Goal: Information Seeking & Learning: Check status

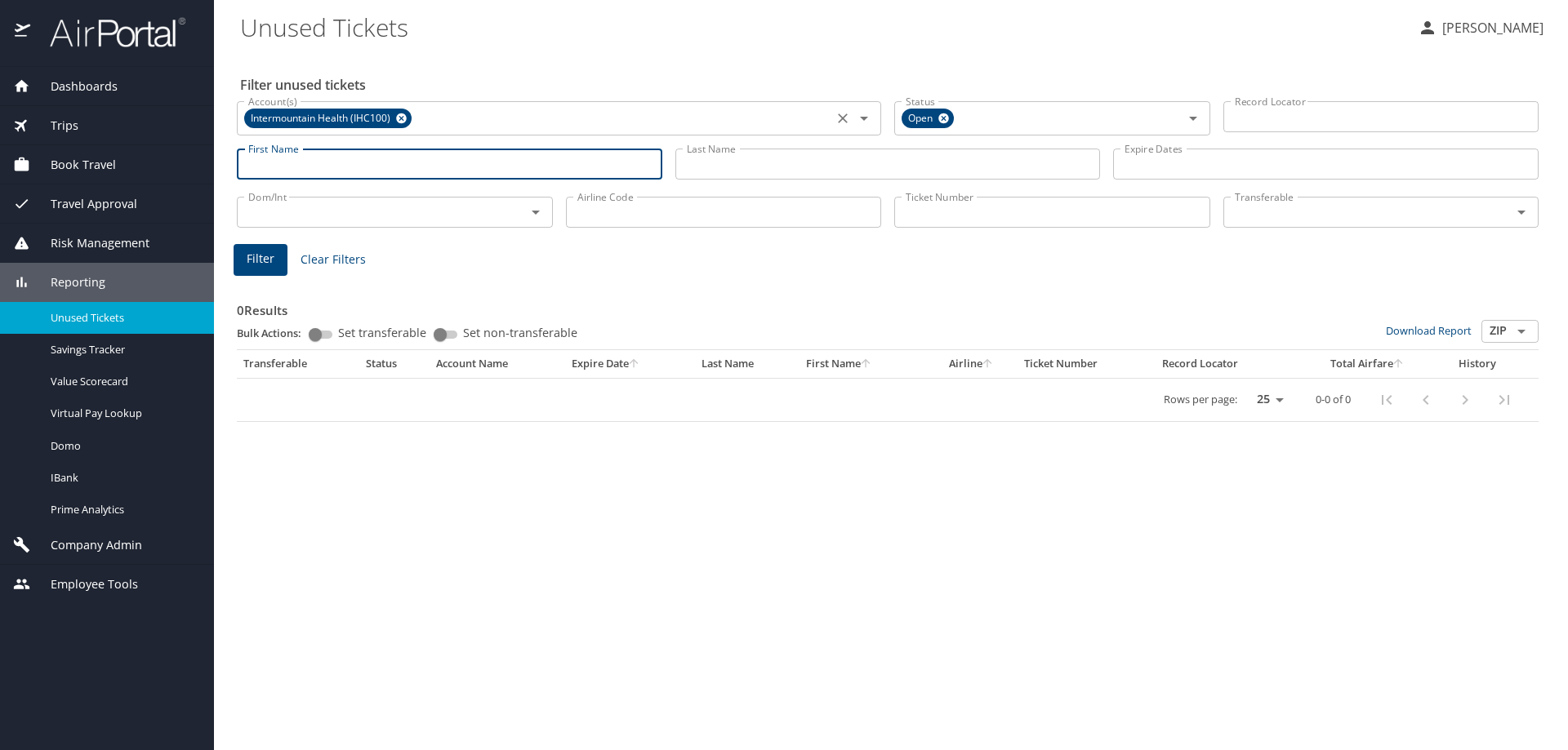
click at [401, 114] on icon at bounding box center [401, 118] width 11 height 11
click at [876, 159] on input "Last Name" at bounding box center [888, 164] width 426 height 31
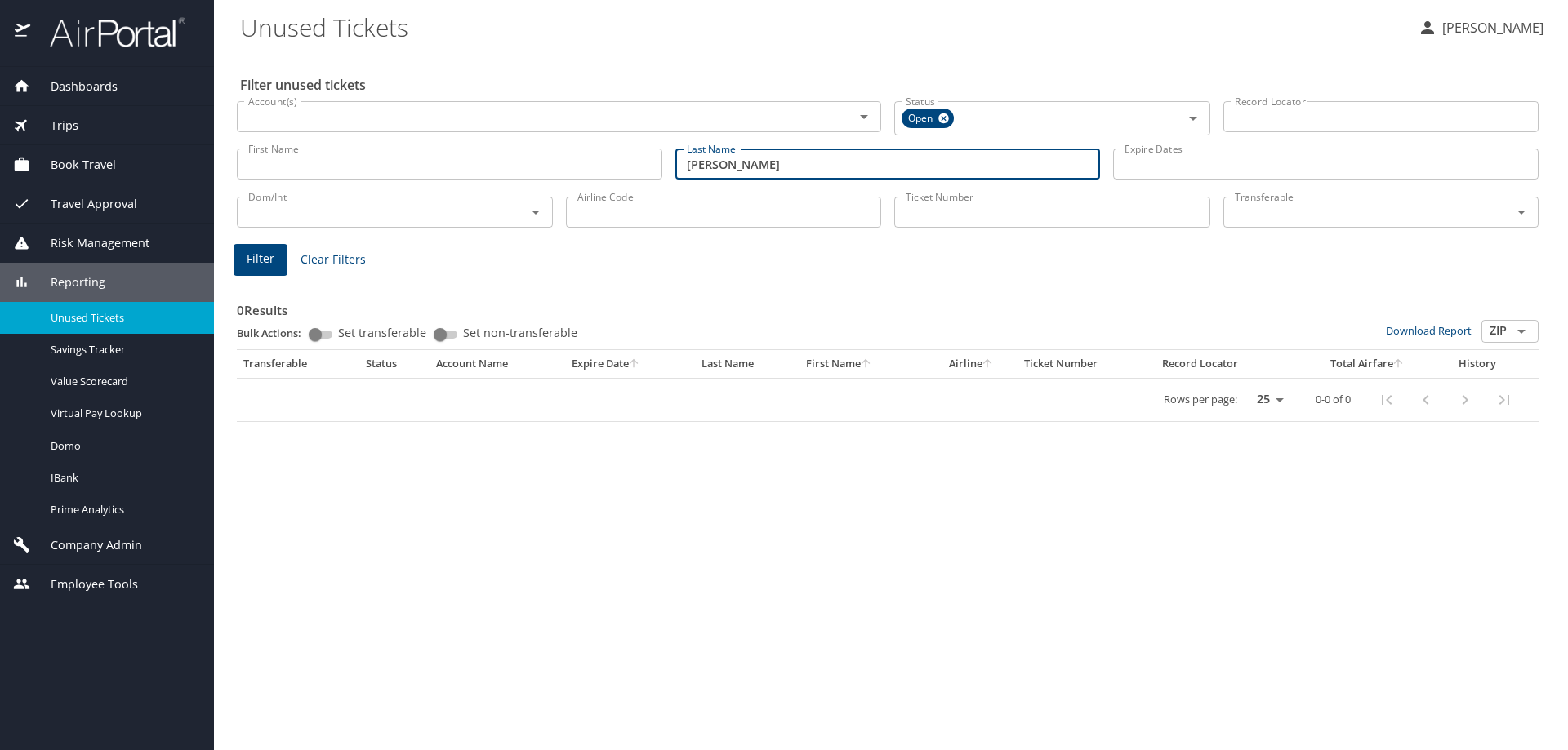
type input "[PERSON_NAME]"
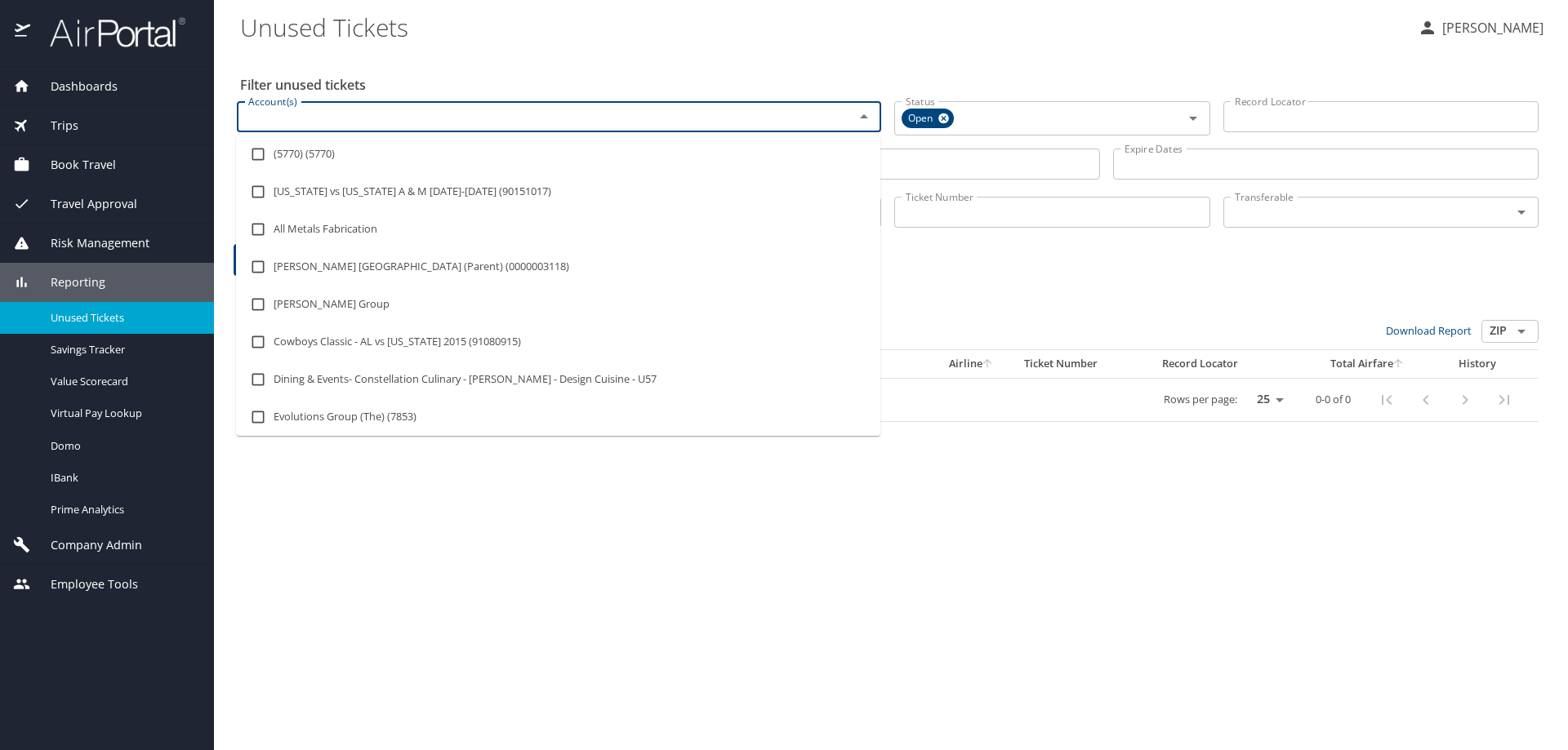
click at [401, 118] on input "Account(s)" at bounding box center [535, 117] width 586 height 21
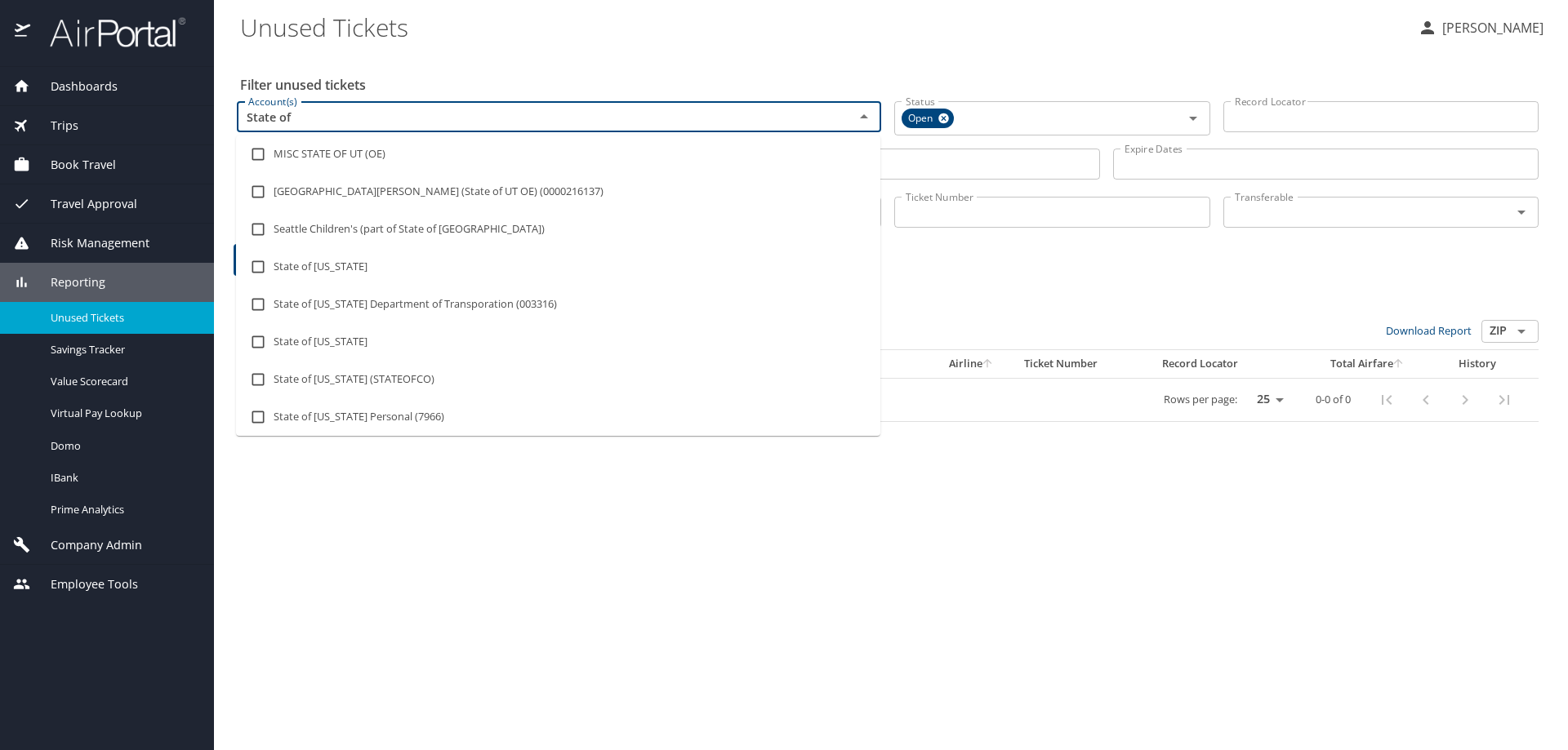
type input "State of L"
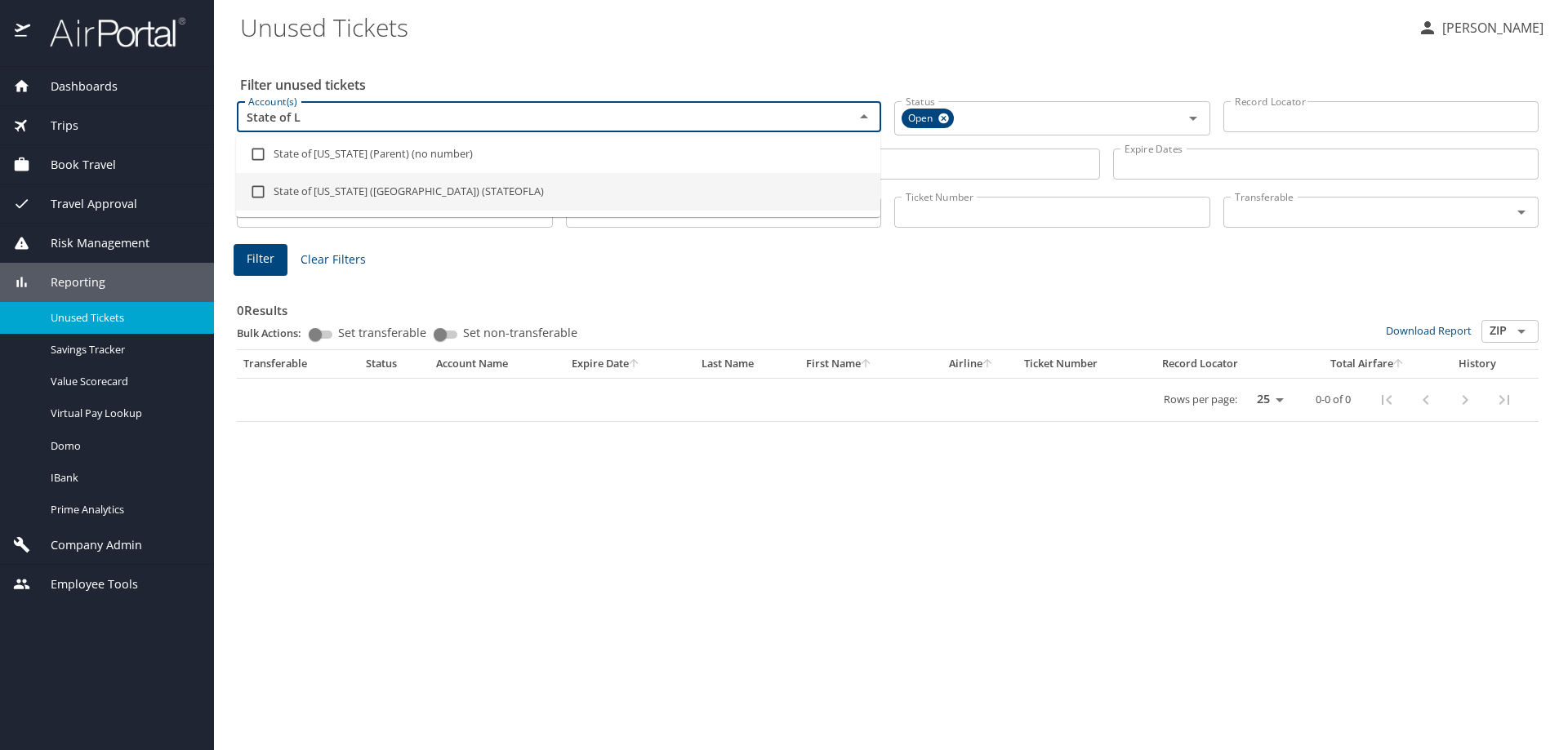
click at [446, 189] on li "State of [US_STATE] ([GEOGRAPHIC_DATA]) (STATEOFLA)" at bounding box center [558, 192] width 644 height 38
checkbox input "true"
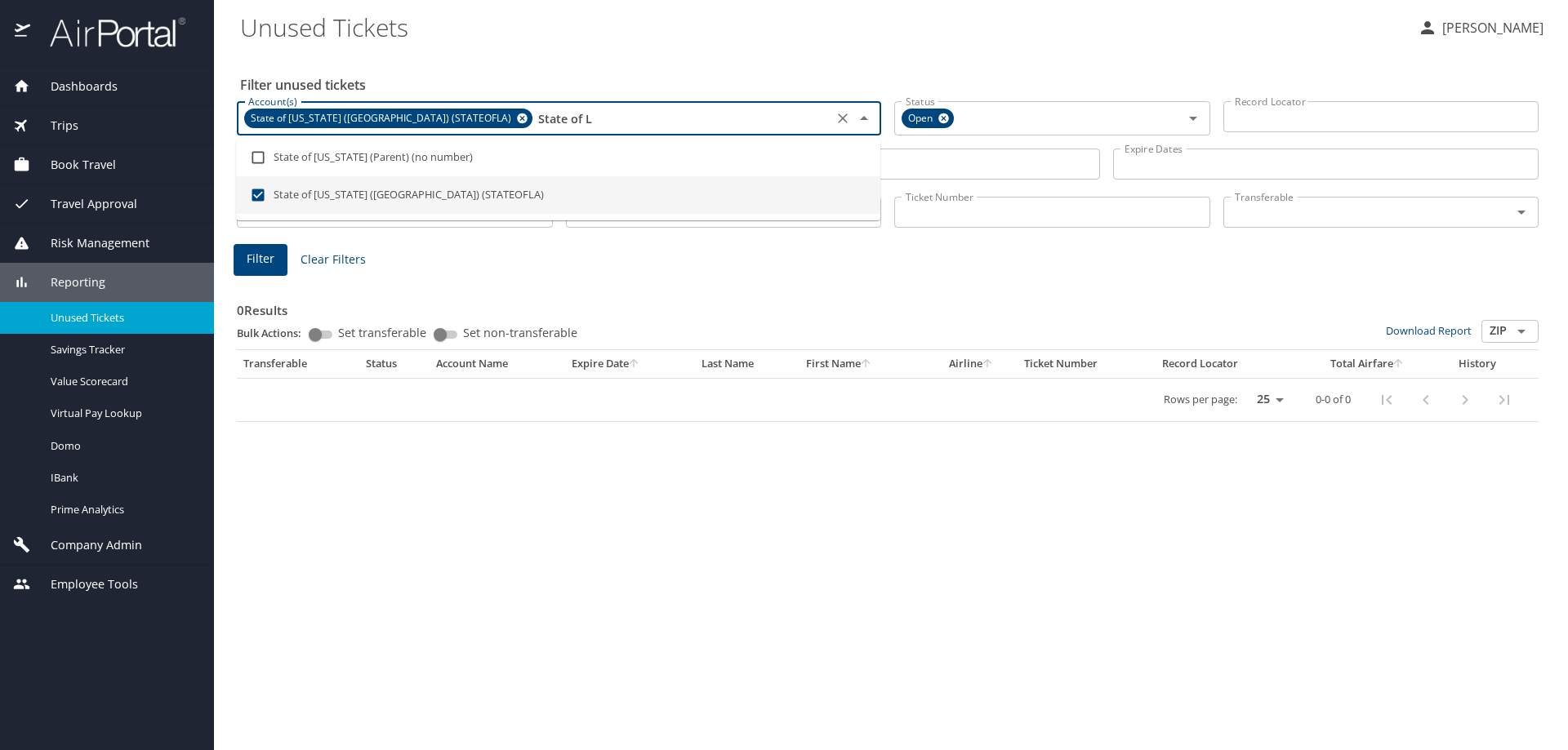
type input "State of L"
click at [276, 261] on button "Filter" at bounding box center [261, 260] width 54 height 32
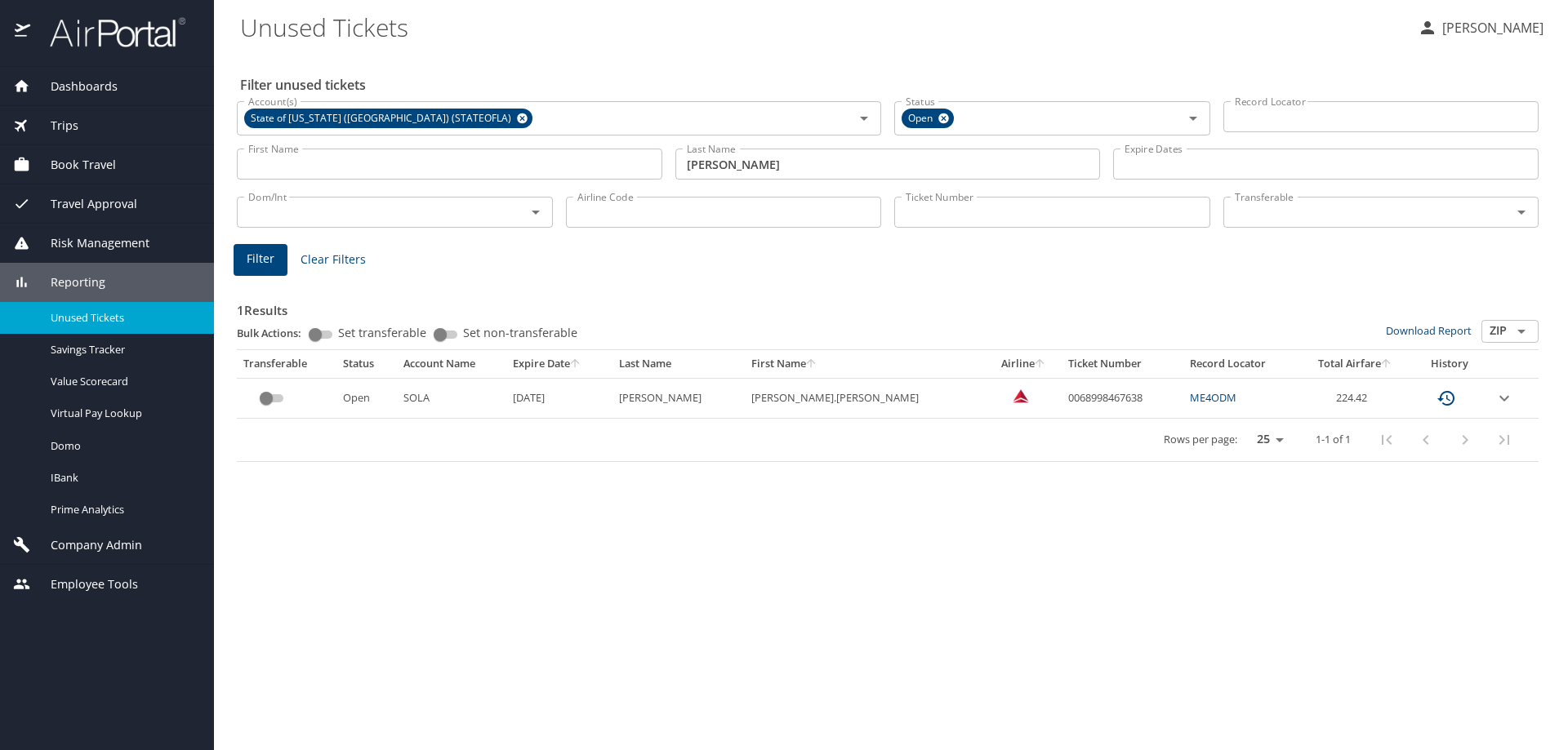
click at [1495, 399] on icon "expand row" at bounding box center [1504, 399] width 20 height 20
